Goal: Navigation & Orientation: Find specific page/section

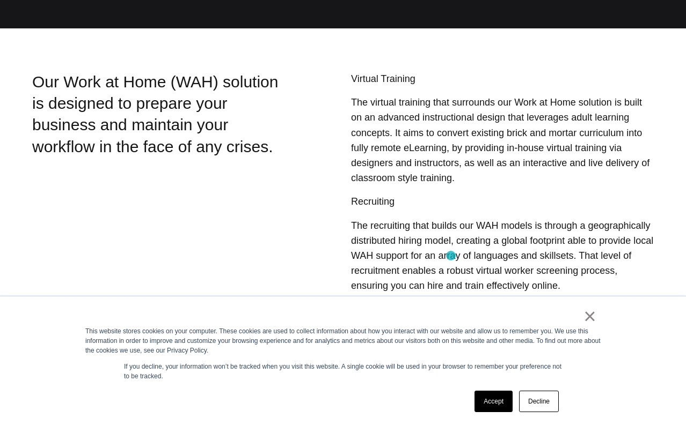
scroll to position [247, 0]
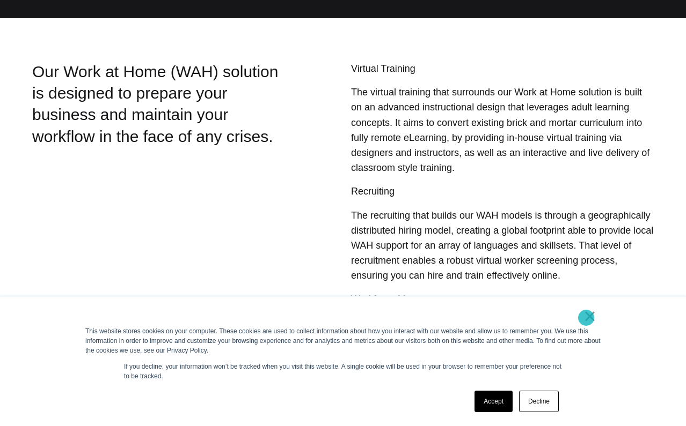
click at [586, 318] on link "×" at bounding box center [589, 317] width 13 height 10
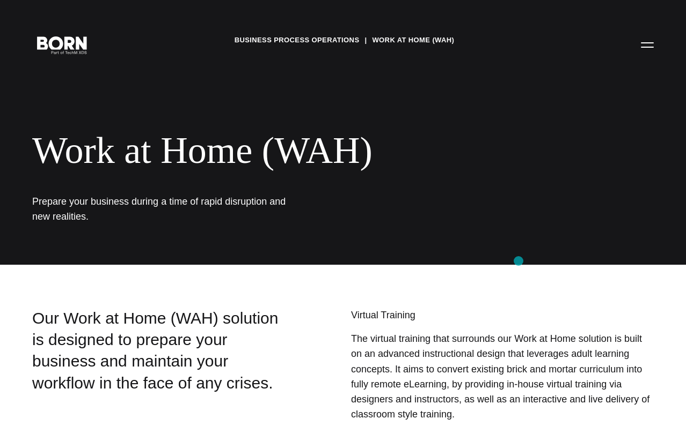
scroll to position [0, 0]
click at [648, 39] on button "Primary Menu" at bounding box center [647, 44] width 26 height 23
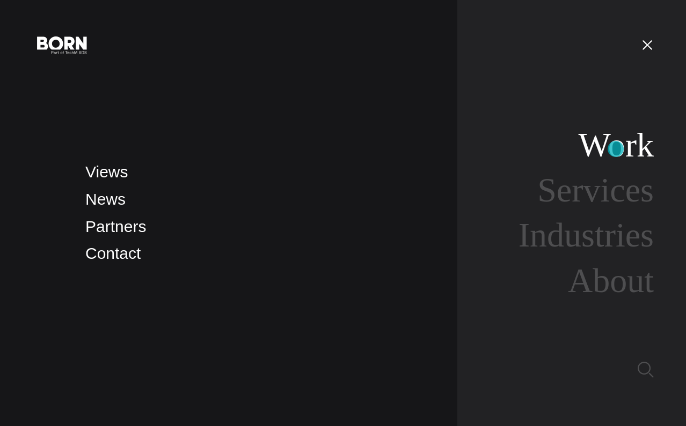
click at [615, 149] on link "Work" at bounding box center [616, 145] width 76 height 38
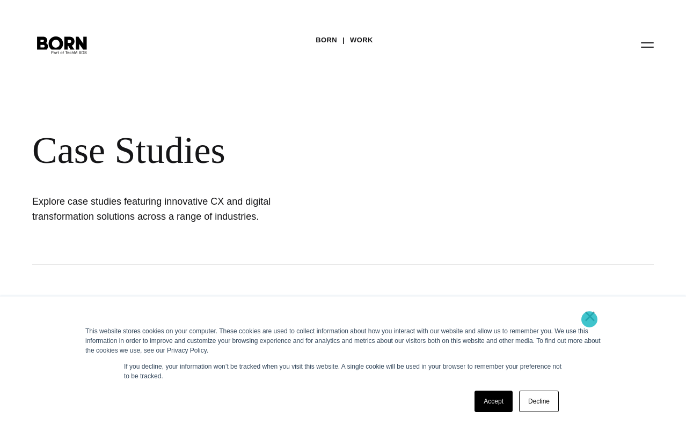
click at [588, 320] on link "×" at bounding box center [589, 317] width 13 height 10
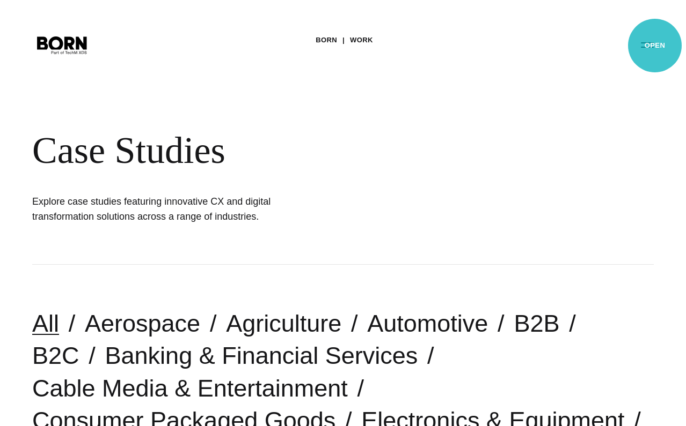
click at [653, 46] on button "Primary Menu" at bounding box center [647, 44] width 26 height 23
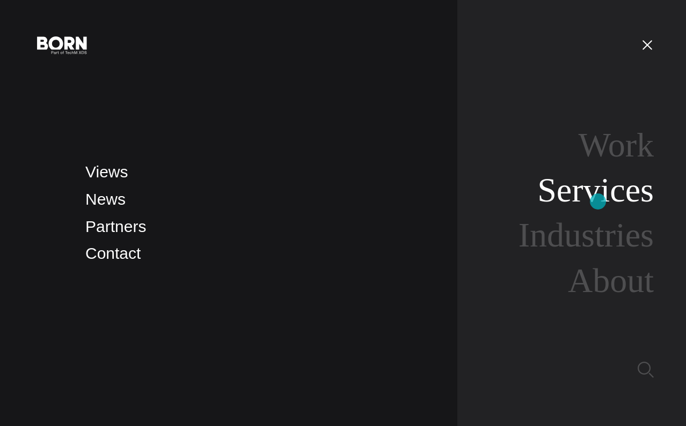
click at [598, 202] on link "Services" at bounding box center [595, 190] width 116 height 38
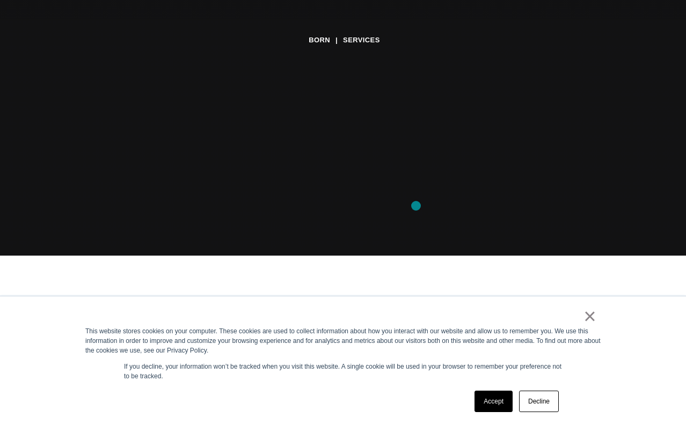
scroll to position [200, 0]
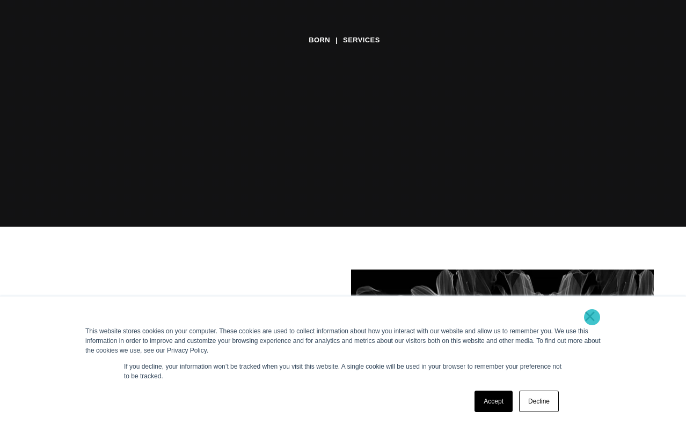
click at [592, 318] on link "×" at bounding box center [589, 317] width 13 height 10
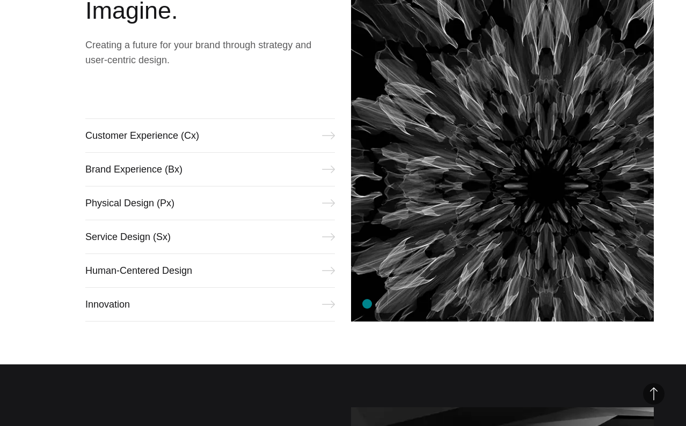
scroll to position [500, 0]
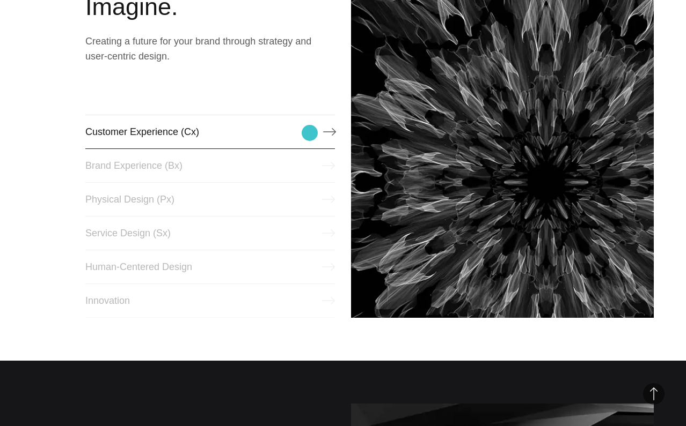
click at [310, 133] on link "Customer Experience (Cx)" at bounding box center [209, 132] width 249 height 34
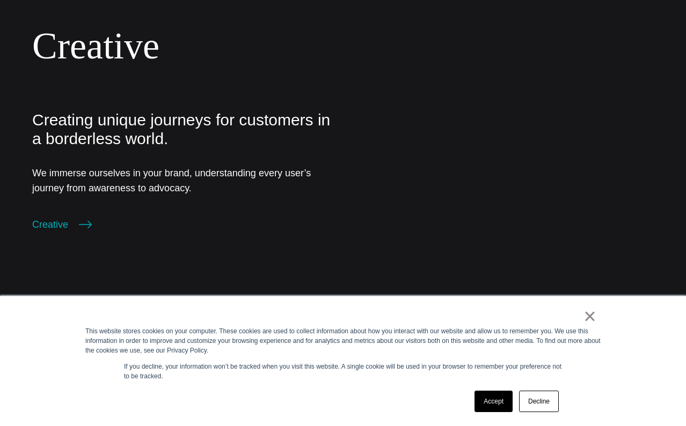
scroll to position [1190, 0]
